Goal: Task Accomplishment & Management: Manage account settings

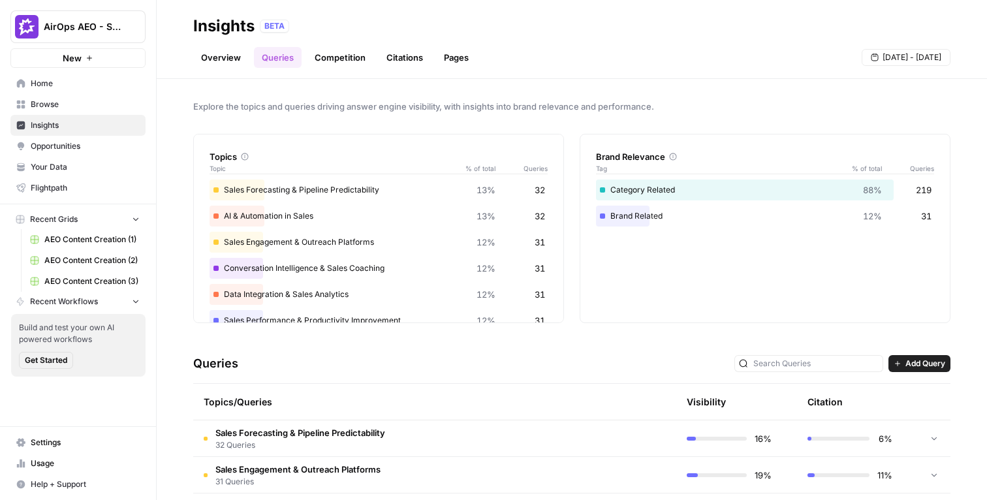
click at [262, 134] on div "Topics Topic % of total Queries" at bounding box center [378, 155] width 338 height 42
click at [187, 102] on div "Explore the topics and queries driving answer engine visibility, with insights …" at bounding box center [572, 289] width 830 height 421
click at [78, 101] on span "Browse" at bounding box center [85, 105] width 109 height 12
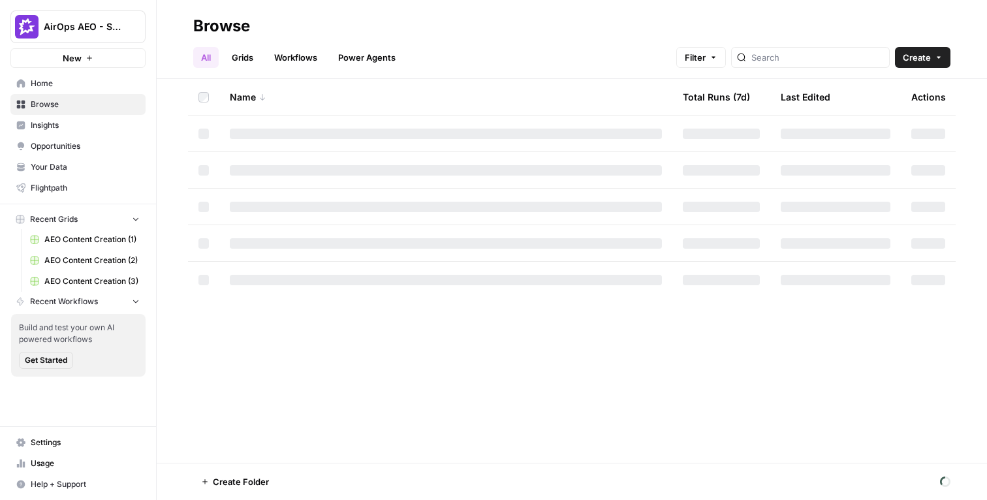
click at [80, 79] on span "Home" at bounding box center [85, 84] width 109 height 12
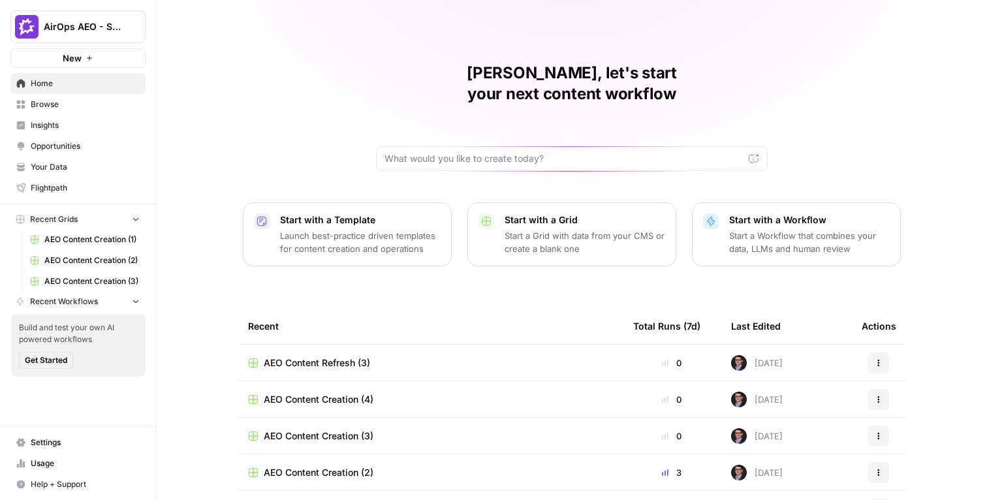
click at [174, 255] on div "[PERSON_NAME], let's start your next content workflow Start with a Template Lau…" at bounding box center [572, 310] width 830 height 621
click at [133, 304] on icon "button" at bounding box center [135, 300] width 9 height 9
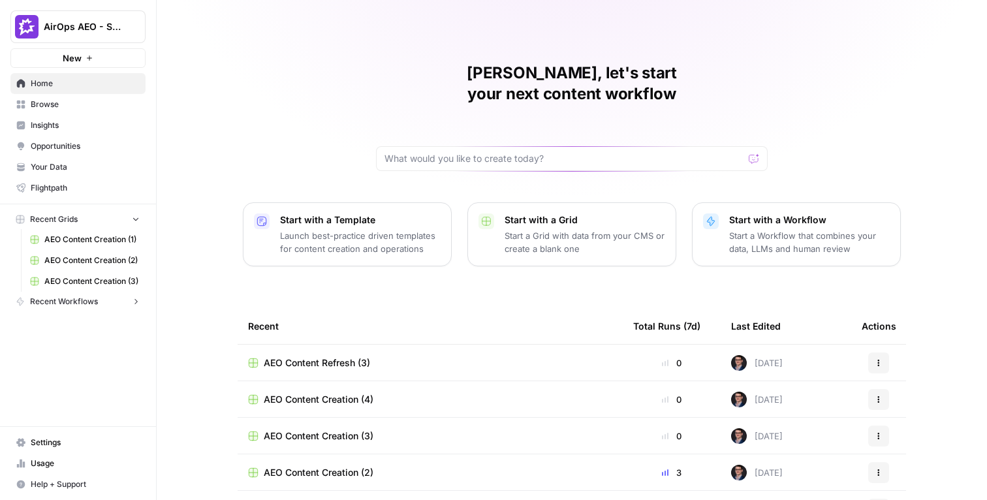
click at [172, 255] on div "[PERSON_NAME], let's start your next content workflow Start with a Template Lau…" at bounding box center [572, 310] width 830 height 621
click at [46, 332] on span "Settings" at bounding box center [85, 443] width 109 height 12
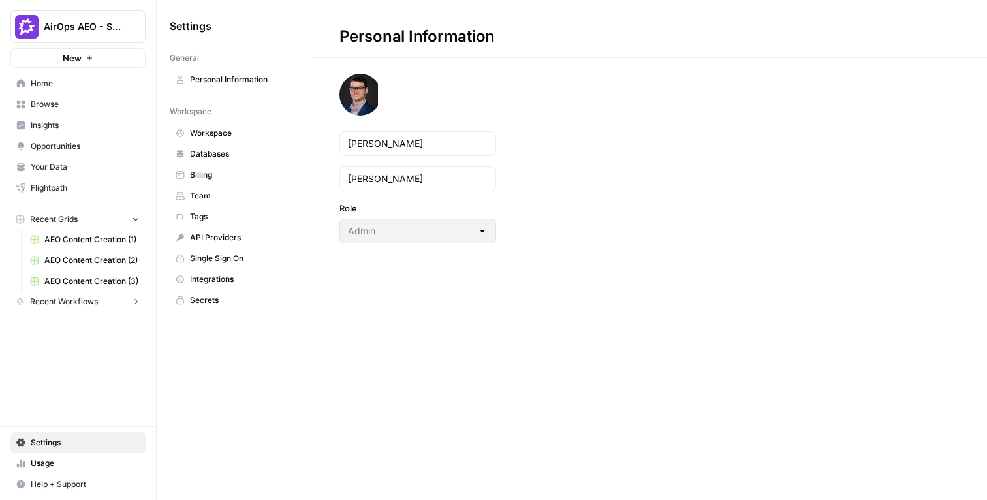
click at [225, 279] on span "Integrations" at bounding box center [242, 279] width 104 height 12
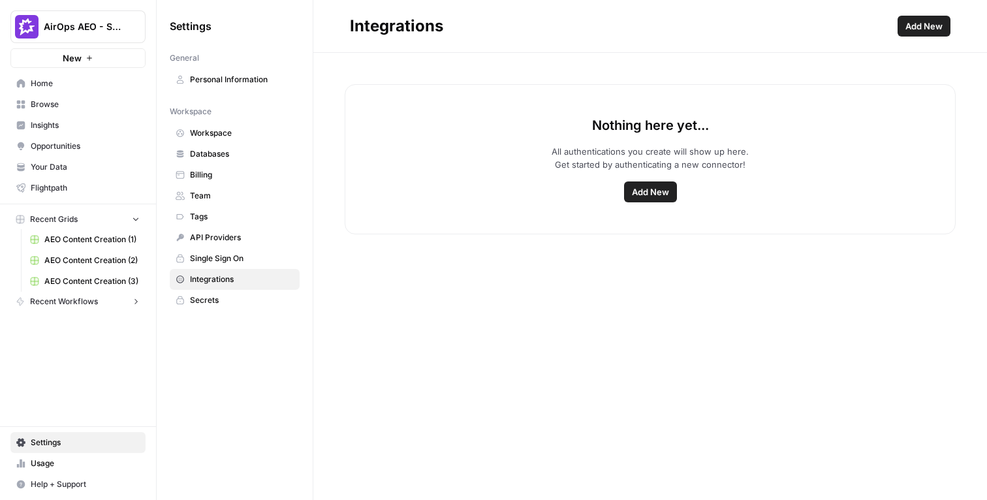
click at [649, 194] on span "Add New" at bounding box center [650, 191] width 37 height 13
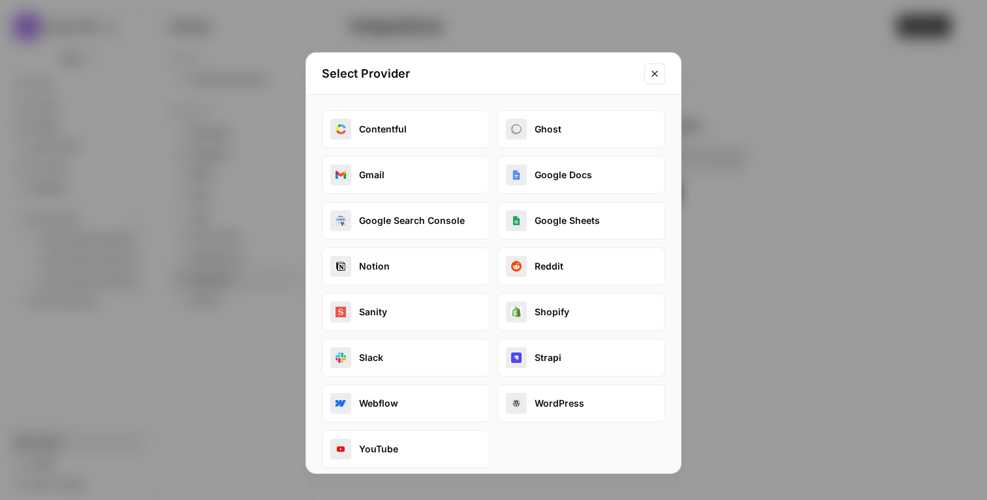
click at [414, 222] on button "Google Search Console" at bounding box center [406, 221] width 168 height 38
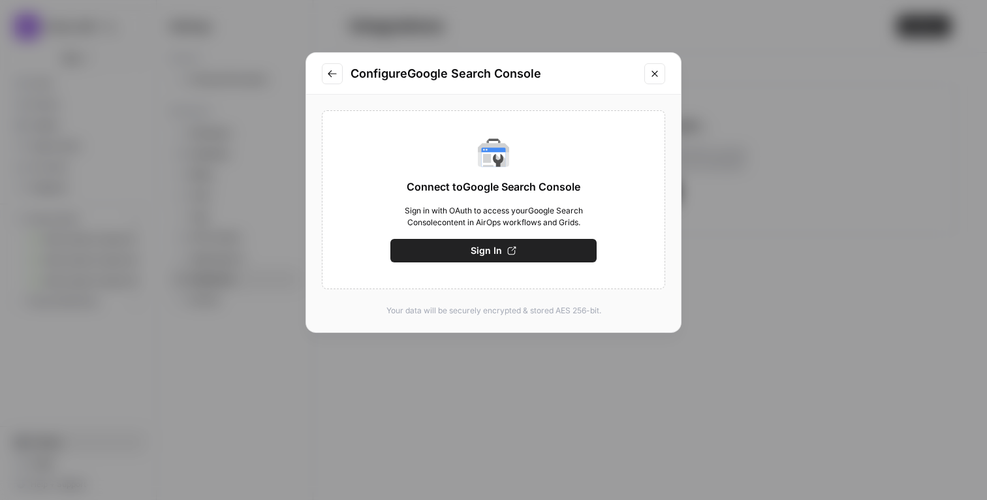
click at [560, 252] on button "Sign In" at bounding box center [493, 250] width 206 height 23
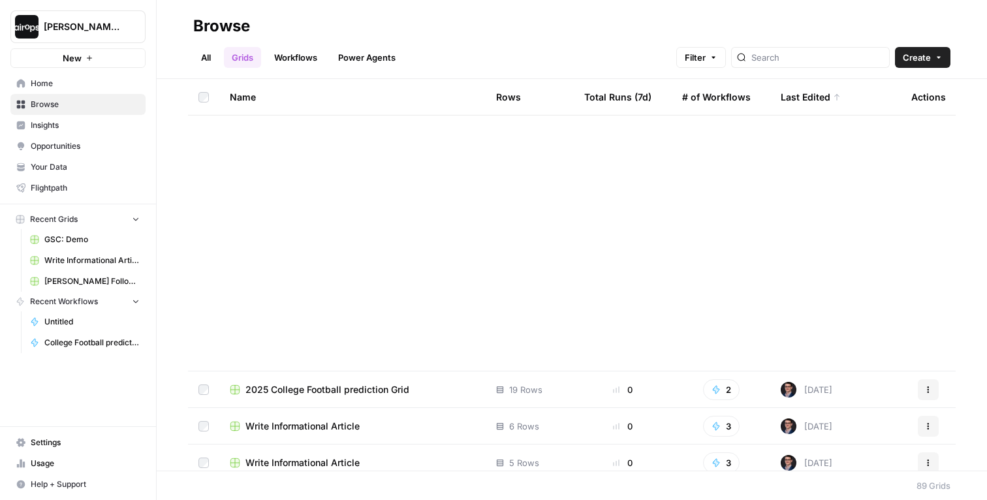
scroll to position [544, 0]
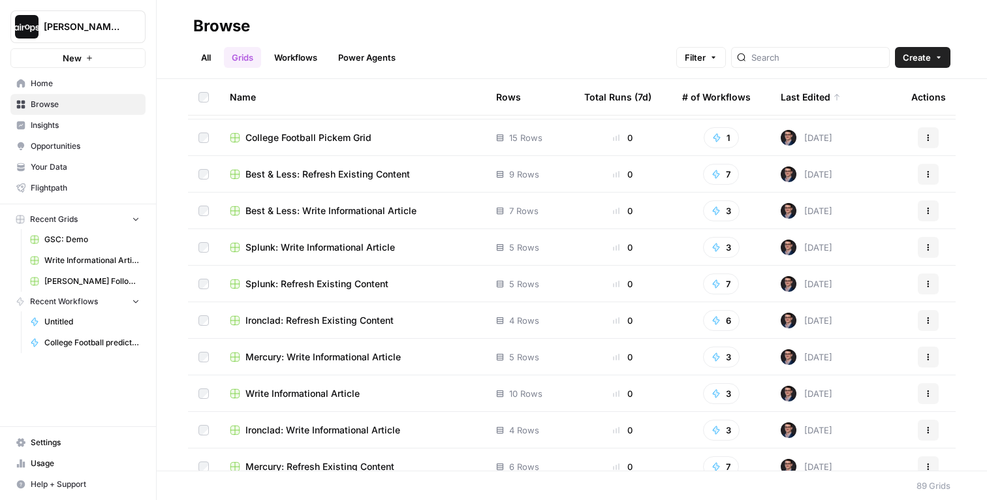
click at [55, 439] on span "Settings" at bounding box center [85, 443] width 109 height 12
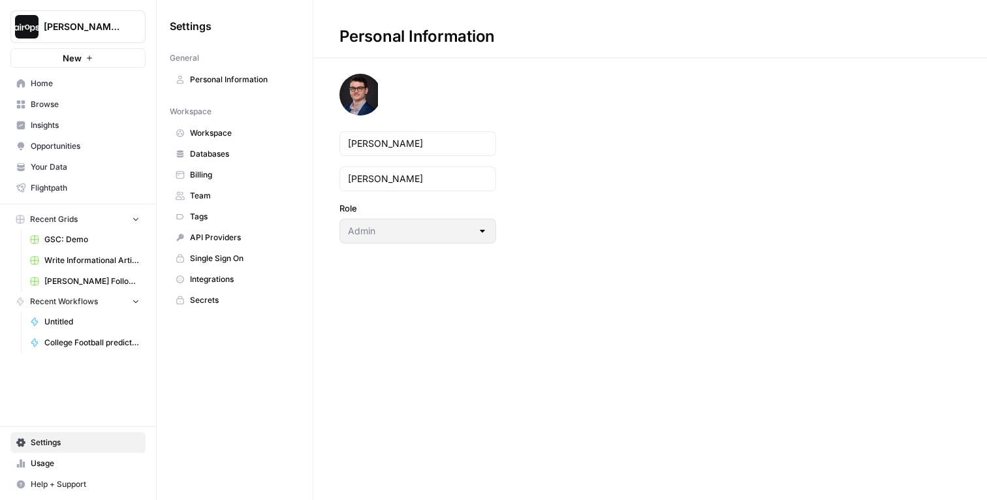
click at [211, 278] on span "Integrations" at bounding box center [242, 279] width 104 height 12
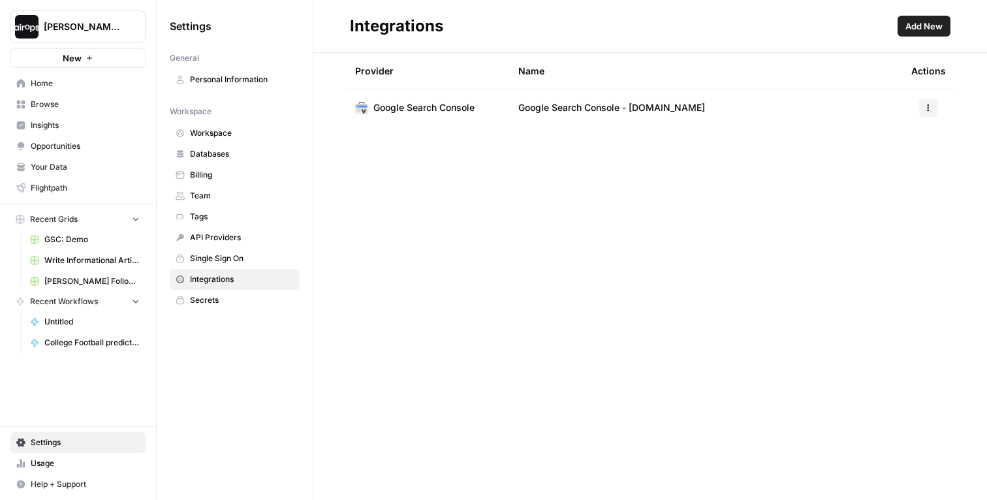
click at [934, 26] on span "Add New" at bounding box center [923, 26] width 37 height 13
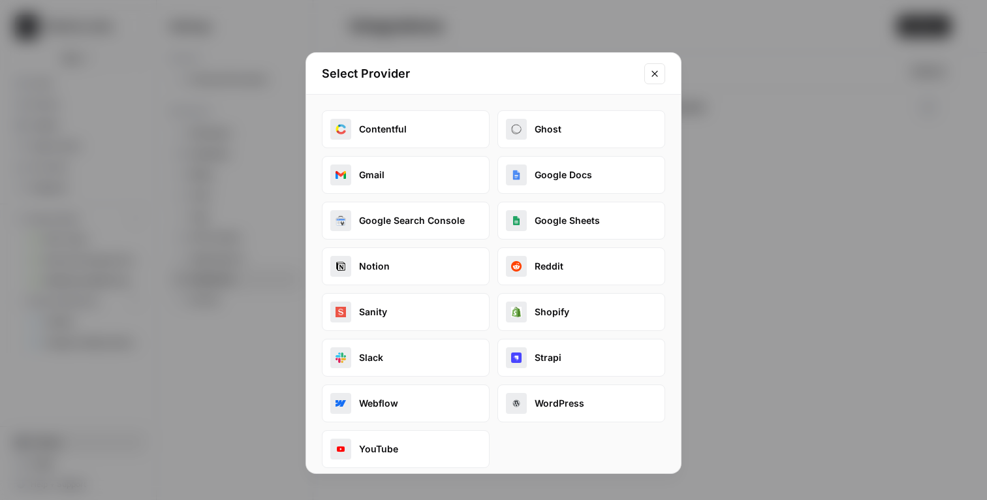
click at [694, 244] on div "Select Provider Contentful Ghost Gmail Google Docs Google Search Console Google…" at bounding box center [493, 250] width 987 height 500
